Goal: Check status: Check status

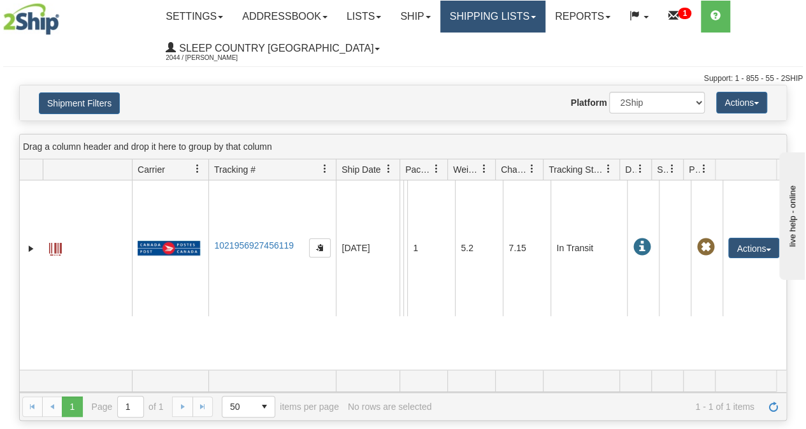
click at [493, 18] on link "Shipping lists" at bounding box center [492, 17] width 105 height 32
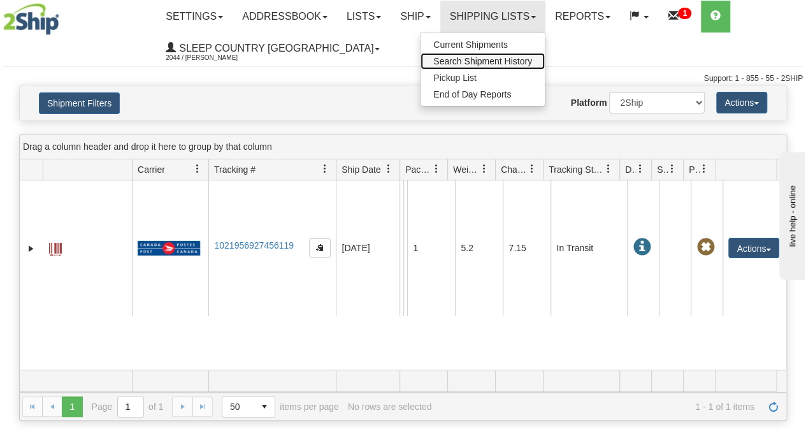
click at [497, 59] on span "Search Shipment History" at bounding box center [482, 61] width 99 height 10
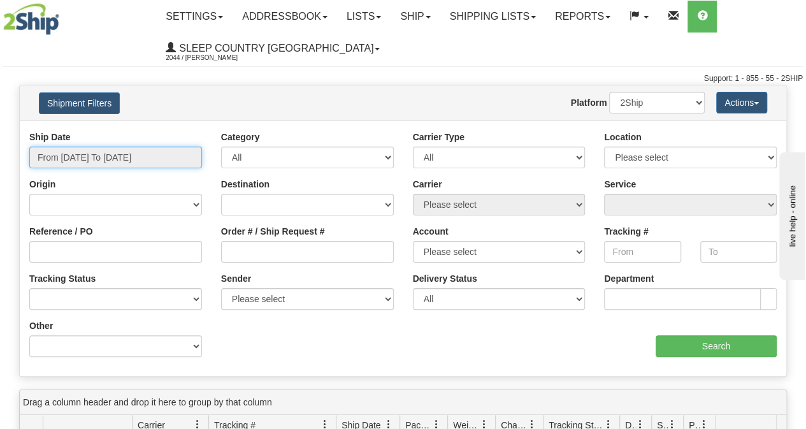
click at [148, 157] on input "From [DATE] To [DATE]" at bounding box center [115, 157] width 173 height 22
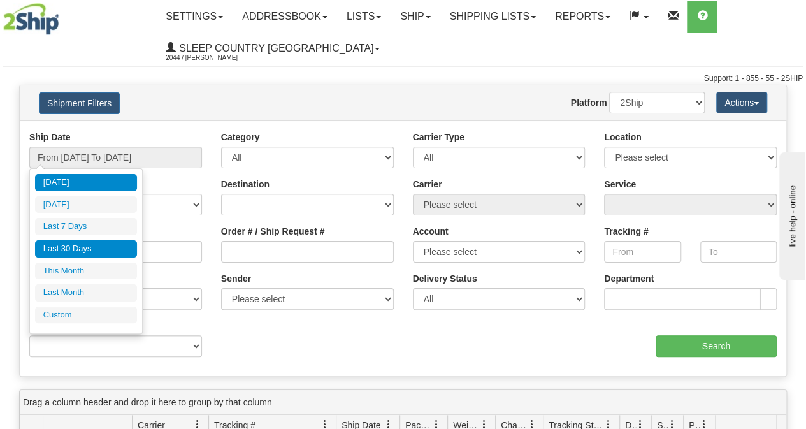
click at [73, 243] on li "Last 30 Days" at bounding box center [86, 248] width 102 height 17
type input "From [DATE] To [DATE]"
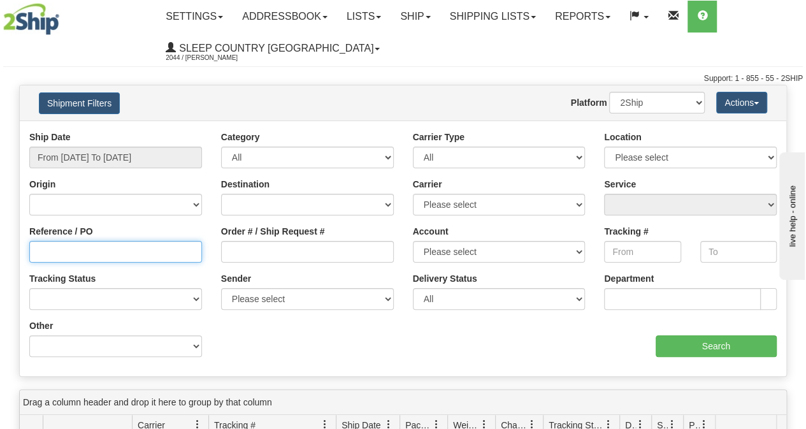
click at [50, 251] on input "Reference / PO" at bounding box center [115, 252] width 173 height 22
paste input "118I118776"
type input "118I118776"
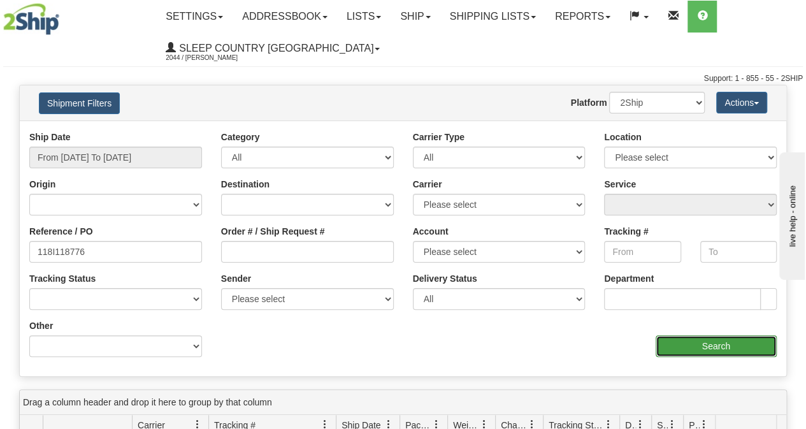
click at [687, 346] on input "Search" at bounding box center [716, 346] width 122 height 22
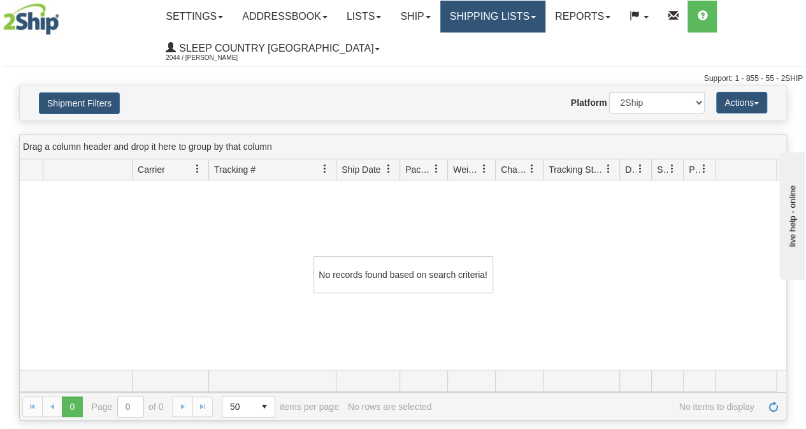
click at [504, 19] on link "Shipping lists" at bounding box center [492, 17] width 105 height 32
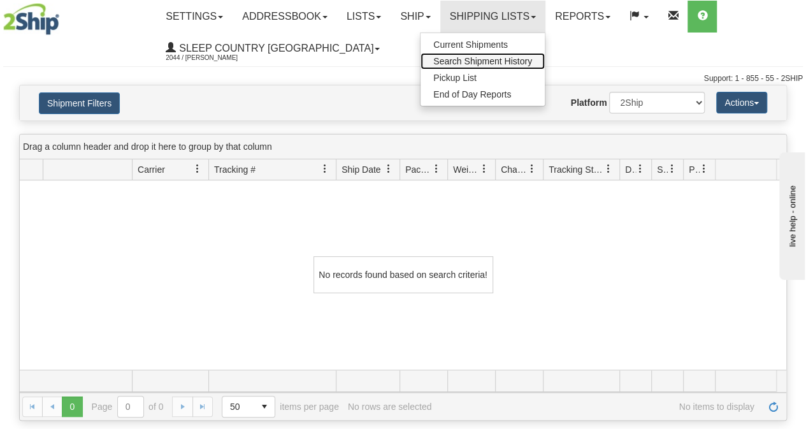
click at [492, 61] on span "Search Shipment History" at bounding box center [482, 61] width 99 height 10
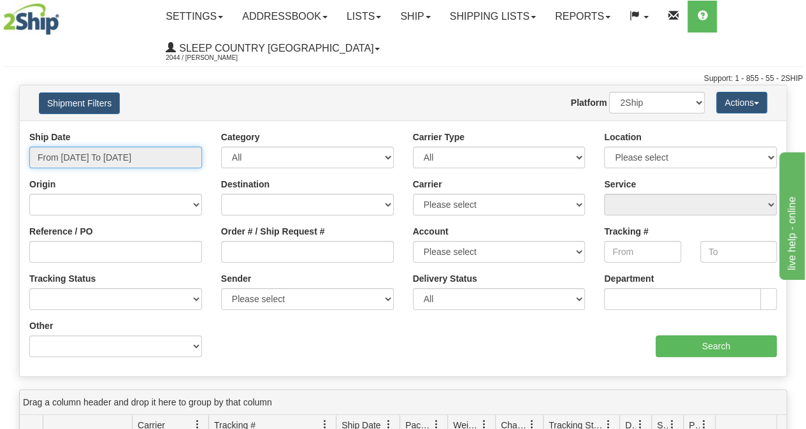
click at [113, 159] on input "From [DATE] To [DATE]" at bounding box center [115, 157] width 173 height 22
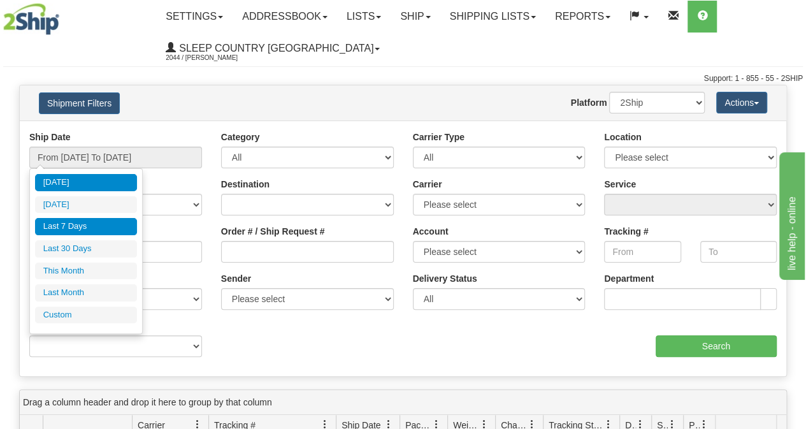
click at [72, 220] on li "Last 7 Days" at bounding box center [86, 226] width 102 height 17
type input "From [DATE] To [DATE]"
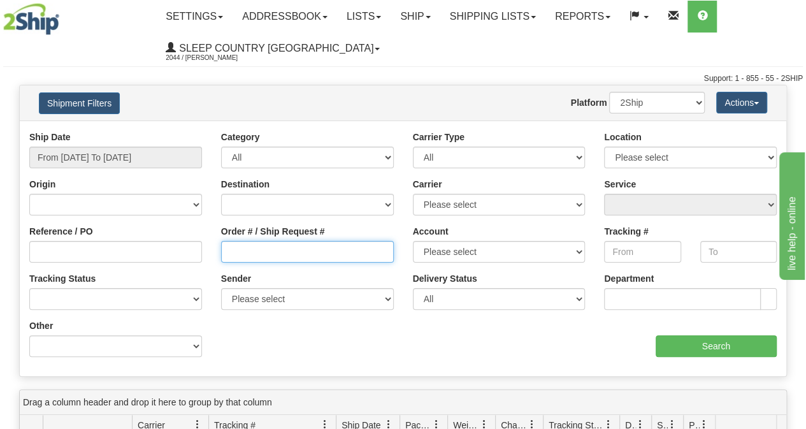
click at [255, 251] on input "Order # / Ship Request #" at bounding box center [307, 252] width 173 height 22
paste input "118I118776"
type input "118I118776"
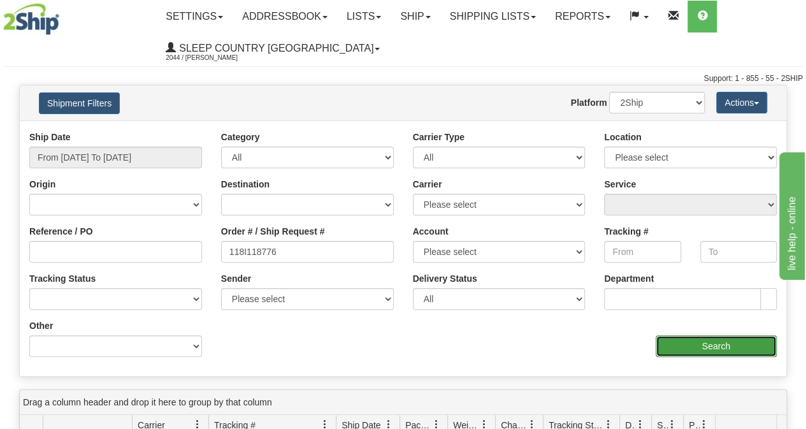
click at [718, 348] on input "Search" at bounding box center [716, 346] width 122 height 22
